Goal: Transaction & Acquisition: Purchase product/service

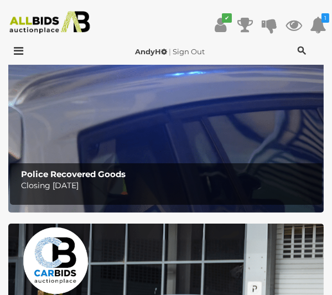
scroll to position [162, 0]
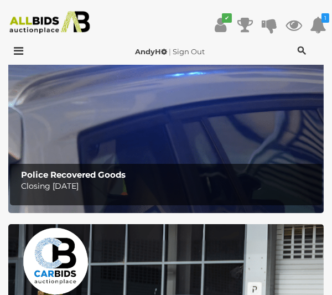
click at [70, 175] on b "Police Recovered Goods" at bounding box center [73, 174] width 105 height 11
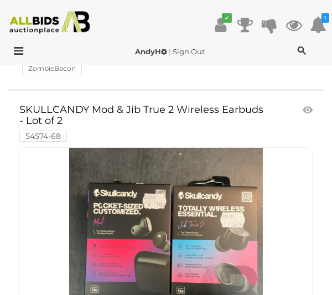
scroll to position [13045, 0]
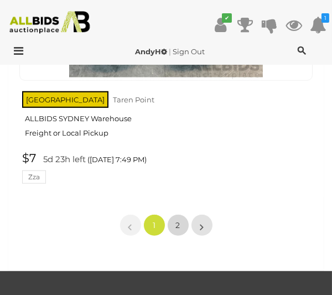
click at [176, 220] on span "2" at bounding box center [178, 225] width 4 height 10
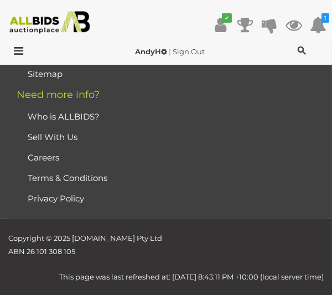
scroll to position [193, 0]
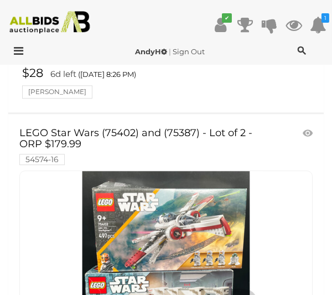
scroll to position [16019, 0]
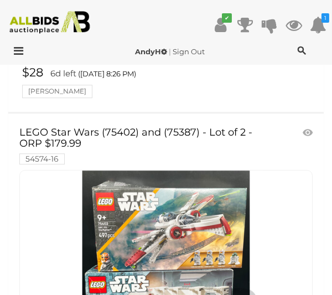
click at [84, 127] on link "LEGO Star Wars (75402) and (75387) - Lot of 2 - ORP $179.99 54574-16" at bounding box center [142, 145] width 247 height 36
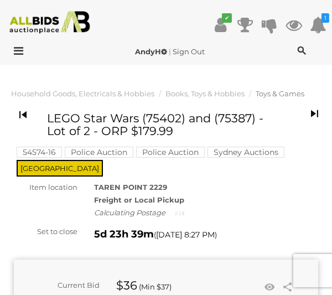
copy h1 "75387"
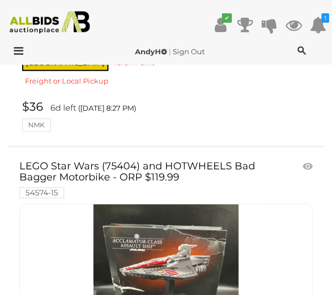
scroll to position [16340, 0]
click at [121, 161] on link "LEGO Star Wars (75404) and HOTWHEELS Bad Bagger Motorbike - ORP $119.99 54574-15" at bounding box center [142, 179] width 247 height 36
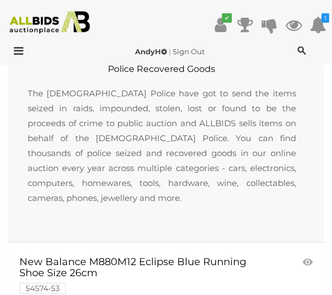
scroll to position [0, 0]
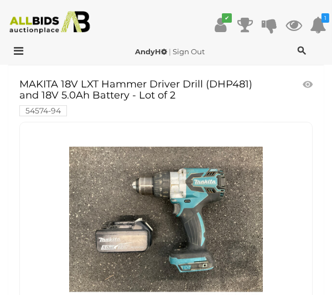
scroll to position [3562, 0]
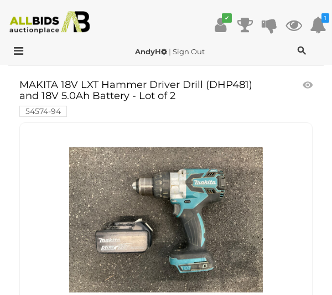
click at [50, 28] on img at bounding box center [50, 22] width 90 height 23
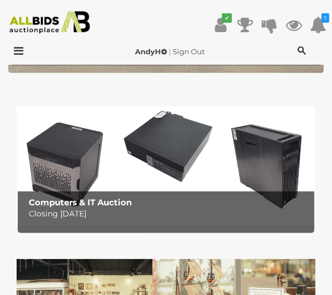
scroll to position [602, 0]
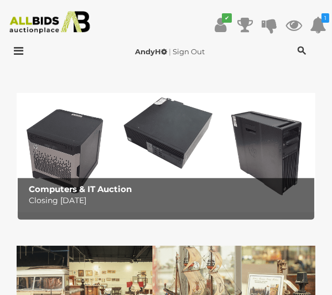
click at [60, 187] on b "Computers & IT Auction" at bounding box center [80, 189] width 103 height 11
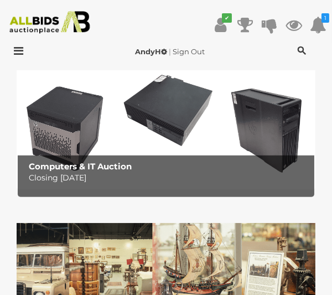
scroll to position [640, 0]
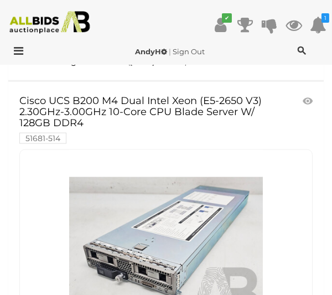
scroll to position [14619, 0]
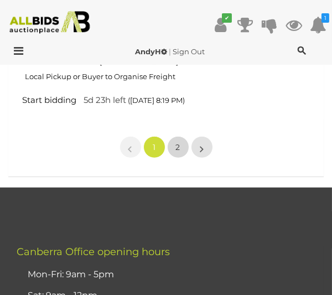
click at [176, 142] on span "2" at bounding box center [178, 147] width 4 height 10
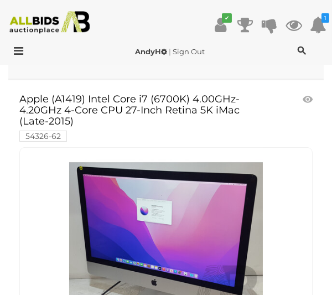
scroll to position [227, 0]
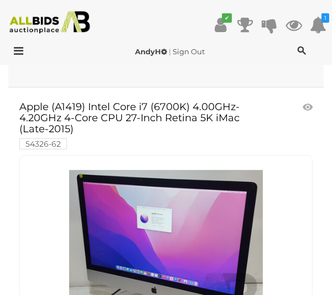
click at [43, 117] on link "Apple (A1419) Intel Core i7 (6700K) 4.00GHz-4.20GHz 4-Core CPU 27-Inch Retina 5…" at bounding box center [142, 125] width 247 height 46
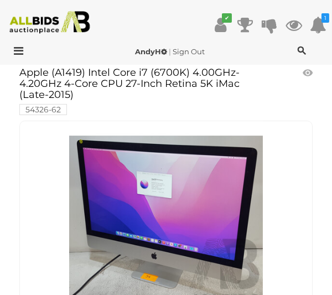
scroll to position [264, 0]
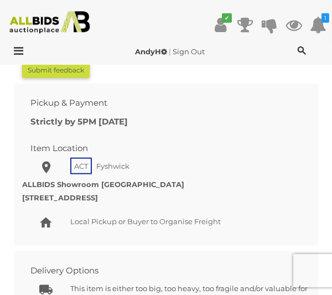
scroll to position [1222, 0]
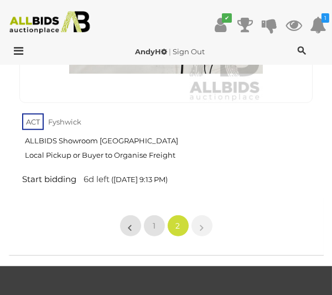
scroll to position [9621, 0]
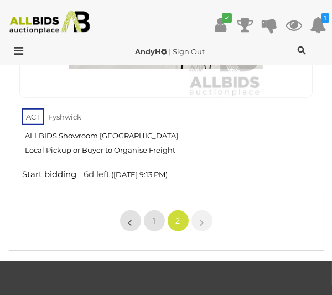
click at [15, 49] on icon at bounding box center [15, 50] width 15 height 11
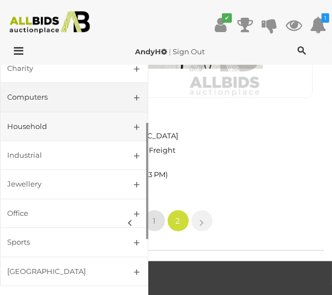
click at [27, 126] on div "Household" at bounding box center [60, 126] width 107 height 13
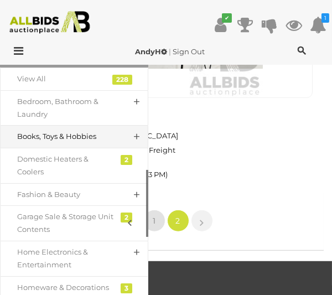
click at [40, 132] on div "Books, Toys & Hobbies" at bounding box center [65, 136] width 97 height 13
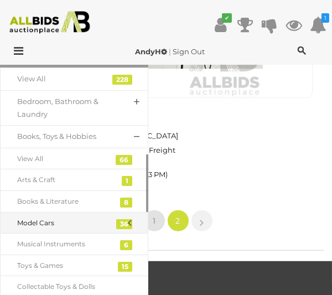
click at [19, 222] on div "Model Cars" at bounding box center [65, 223] width 97 height 12
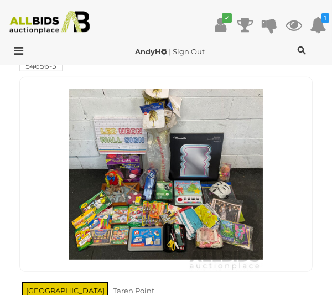
scroll to position [881, 0]
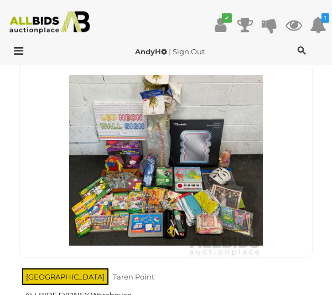
click at [93, 98] on link at bounding box center [165, 160] width 293 height 195
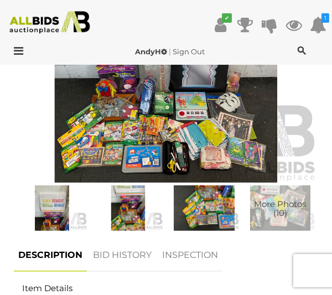
scroll to position [517, 0]
click at [302, 200] on span "More Photos (10)" at bounding box center [280, 209] width 52 height 18
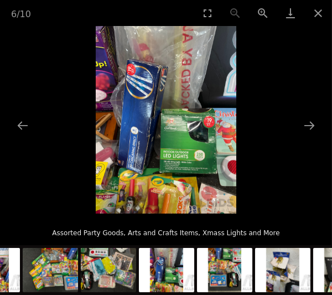
scroll to position [413, 0]
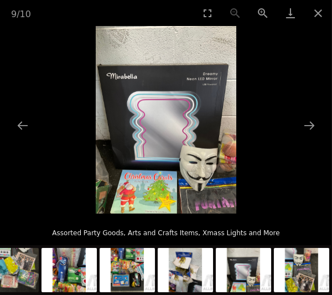
scroll to position [471, 0]
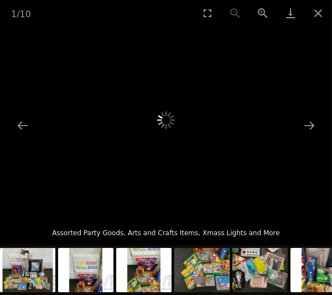
scroll to position [661, 0]
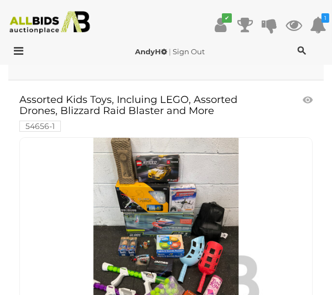
click at [102, 179] on link at bounding box center [165, 234] width 293 height 195
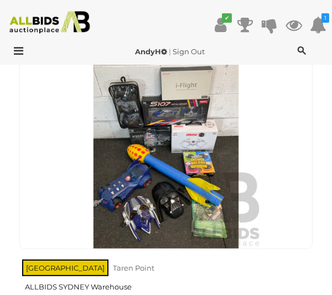
scroll to position [520, 0]
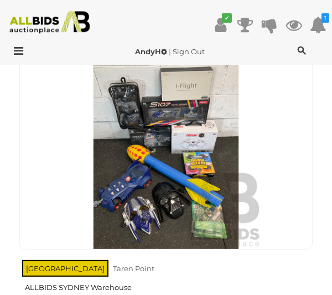
click at [70, 168] on img at bounding box center [166, 152] width 194 height 194
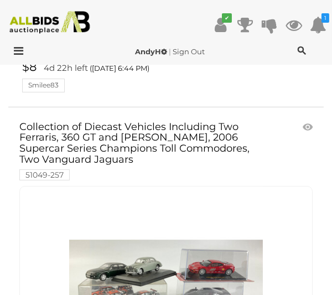
scroll to position [4526, 0]
click at [71, 122] on link "Collection of Diecast Vehicles Including Two Ferraris, 360 GT and Enzo, 2006 Su…" at bounding box center [142, 151] width 247 height 58
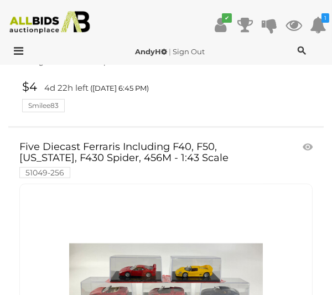
scroll to position [5264, 0]
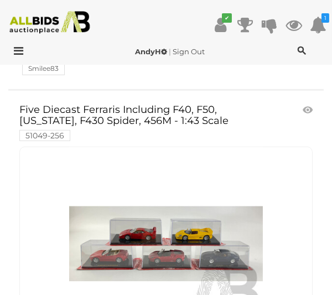
click at [114, 231] on img at bounding box center [166, 244] width 194 height 194
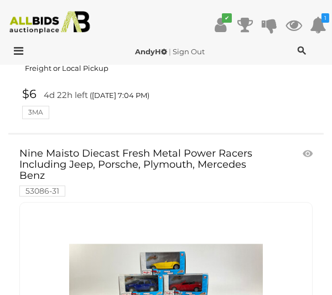
scroll to position [11715, 0]
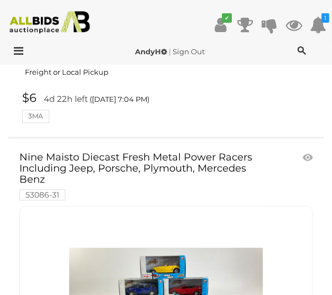
click at [18, 47] on icon at bounding box center [15, 50] width 15 height 11
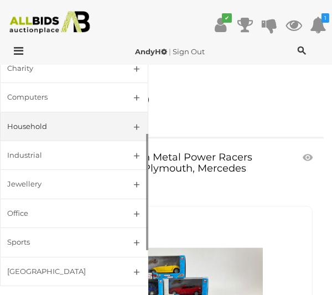
click at [123, 132] on link "Household" at bounding box center [74, 126] width 148 height 29
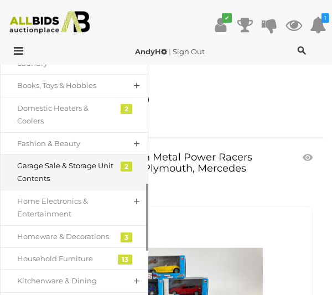
click at [119, 170] on link "Garage Sale & Storage Unit Contents" at bounding box center [74, 172] width 148 height 36
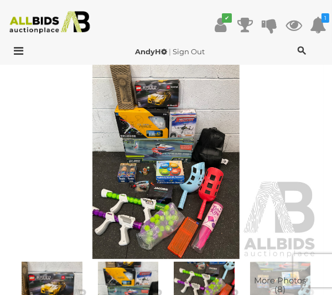
scroll to position [466, 0]
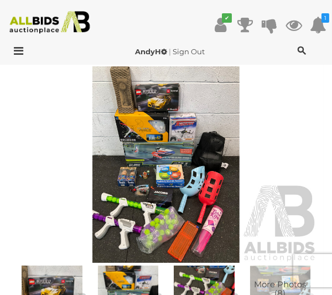
click at [168, 169] on img at bounding box center [166, 164] width 304 height 196
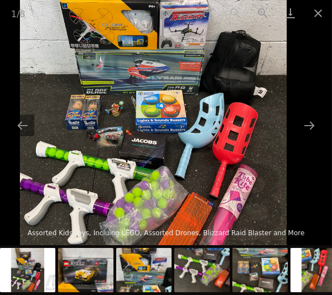
scroll to position [464, 0]
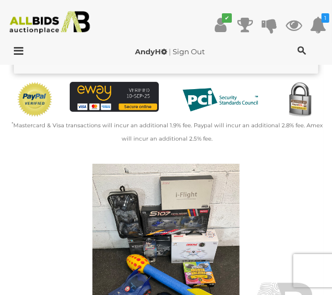
scroll to position [359, 0]
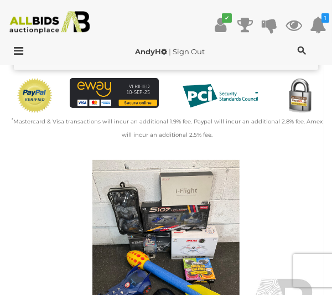
click at [125, 247] on img at bounding box center [166, 258] width 304 height 196
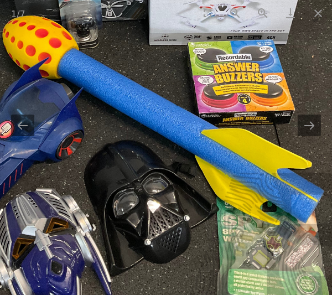
scroll to position [354, 0]
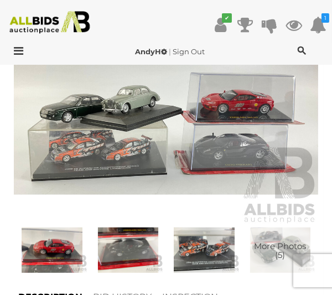
scroll to position [523, 0]
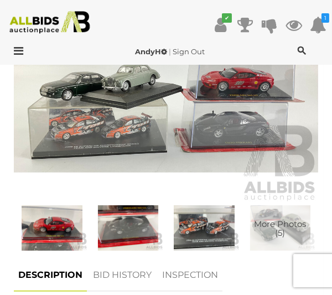
click at [251, 118] on img at bounding box center [166, 104] width 304 height 196
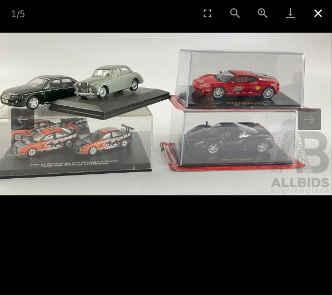
click at [316, 18] on button "Close gallery" at bounding box center [318, 13] width 28 height 26
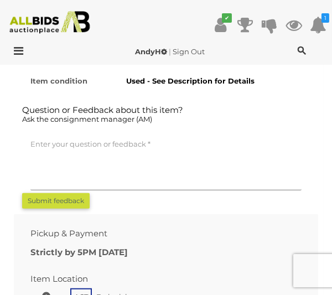
scroll to position [832, 0]
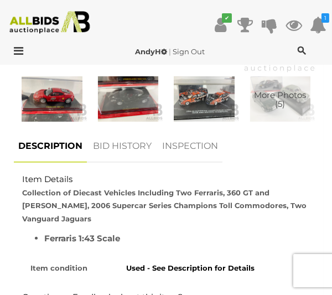
click at [138, 143] on link "BID HISTORY" at bounding box center [121, 146] width 67 height 33
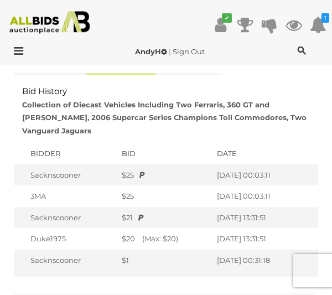
scroll to position [742, 0]
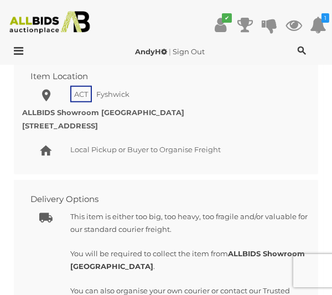
scroll to position [1037, 0]
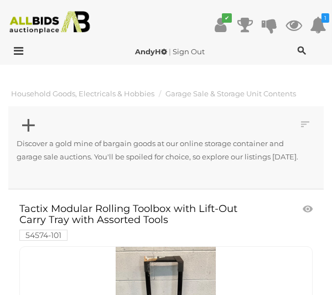
click at [14, 54] on icon at bounding box center [15, 50] width 15 height 11
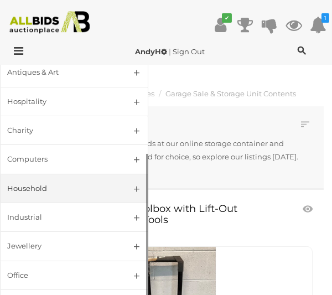
click at [92, 182] on div "Household" at bounding box center [60, 188] width 107 height 13
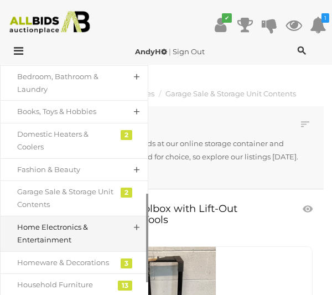
click at [35, 229] on div "Home Electronics & Entertainment" at bounding box center [65, 234] width 97 height 26
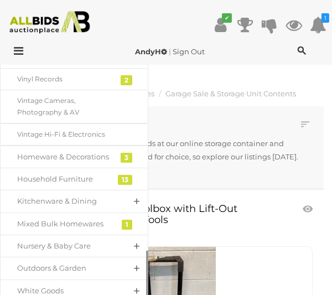
click at [119, 176] on div "13" at bounding box center [125, 180] width 14 height 10
click at [121, 176] on div "13" at bounding box center [125, 180] width 14 height 10
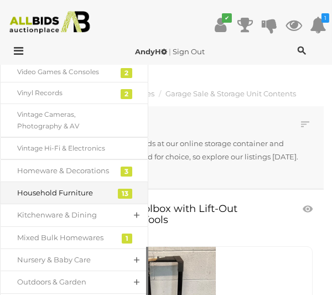
click at [71, 192] on div "Household Furniture" at bounding box center [65, 192] width 97 height 13
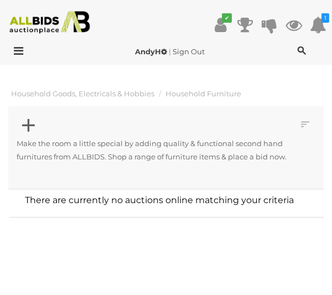
click at [17, 54] on icon at bounding box center [15, 50] width 15 height 11
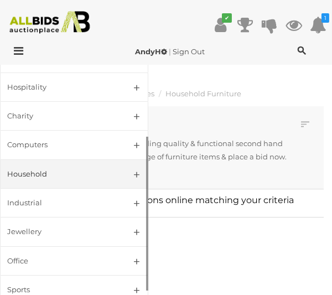
click at [108, 168] on div "Household" at bounding box center [60, 174] width 107 height 13
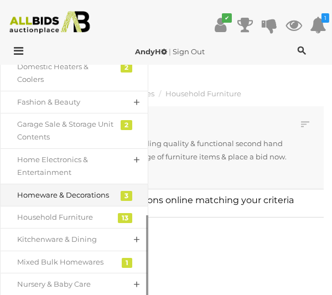
click at [49, 195] on div "Homeware & Decorations" at bounding box center [65, 195] width 97 height 13
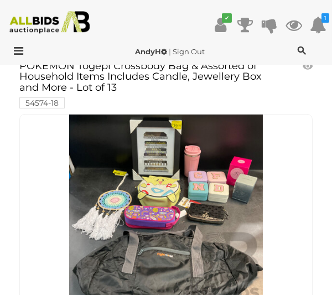
scroll to position [472, 0]
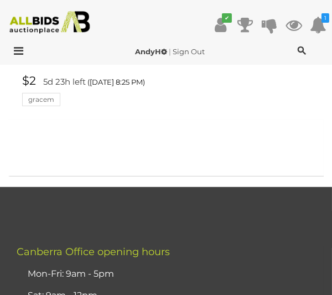
click at [23, 77] on link "$2 5d 23h left (Tuesday 8:25 PM) gracem" at bounding box center [167, 90] width 296 height 32
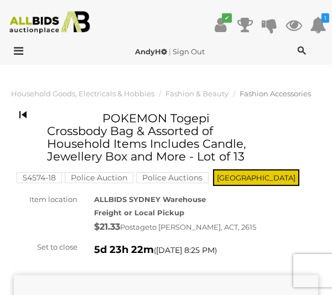
click at [21, 55] on icon at bounding box center [15, 50] width 15 height 11
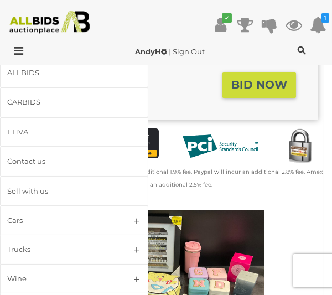
scroll to position [335, 0]
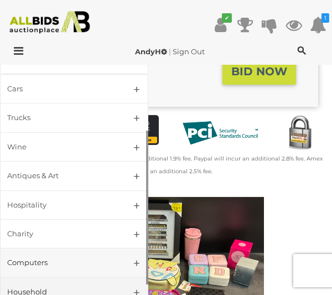
click at [77, 263] on div "Computers" at bounding box center [60, 262] width 107 height 13
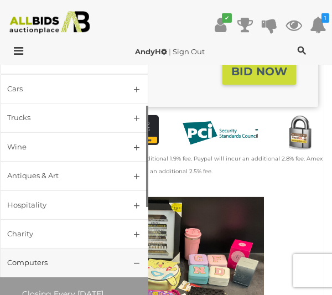
click at [82, 262] on div "Computers" at bounding box center [60, 262] width 107 height 13
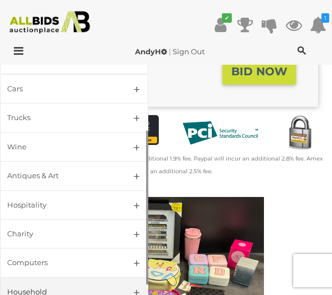
click at [81, 290] on div "Household" at bounding box center [60, 291] width 107 height 13
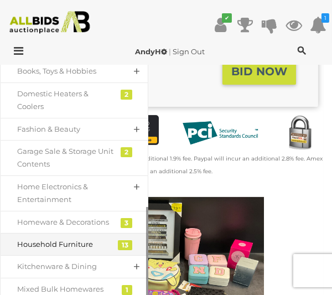
click at [60, 243] on div "Household Furniture" at bounding box center [65, 244] width 97 height 13
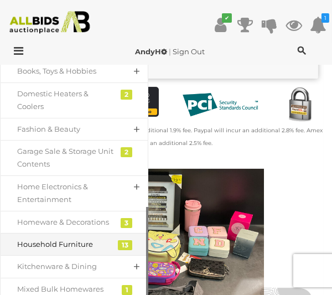
scroll to position [372, 0]
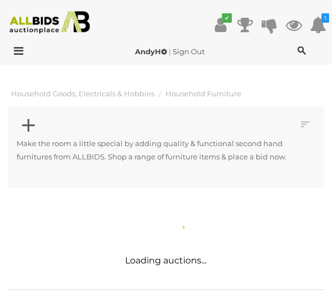
click at [23, 114] on icon at bounding box center [28, 125] width 13 height 22
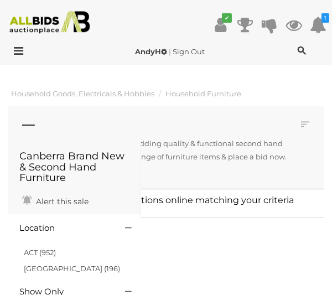
click at [228, 160] on p "Make the room a little special by adding quality & functional second hand furni…" at bounding box center [162, 150] width 290 height 26
click at [225, 153] on p "Make the room a little special by adding quality & functional second hand furni…" at bounding box center [162, 150] width 290 height 26
click at [27, 129] on icon at bounding box center [28, 125] width 13 height 22
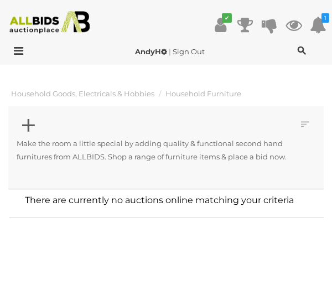
click at [15, 47] on icon at bounding box center [15, 50] width 15 height 11
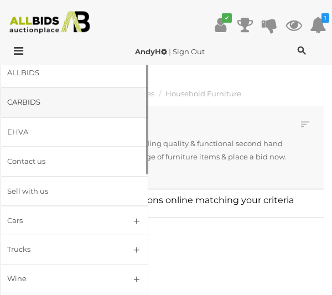
click at [79, 102] on div "CARBIDS" at bounding box center [60, 102] width 107 height 13
